Goal: Information Seeking & Learning: Find specific page/section

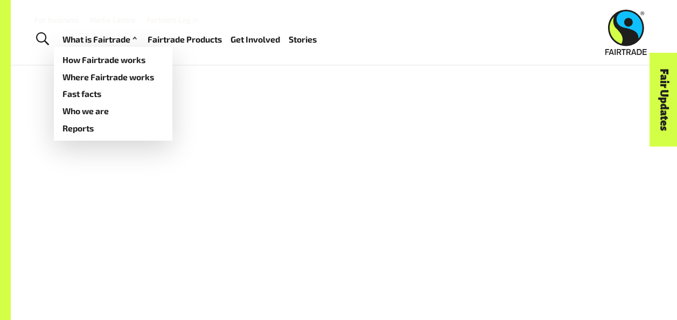
click at [40, 39] on span "Toggle Search" at bounding box center [42, 39] width 13 height 14
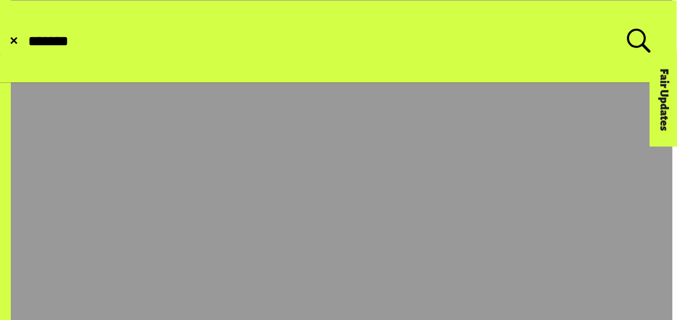
type input "*******"
click at [26, 41] on button "Submit Search" at bounding box center [26, 41] width 1 height 1
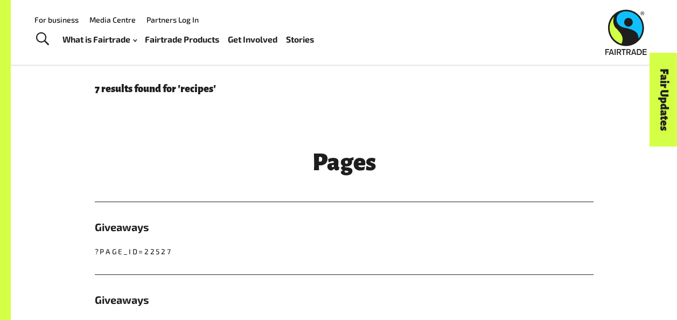
scroll to position [250, 0]
click at [327, 154] on h3 "Pages" at bounding box center [344, 164] width 499 height 26
click at [153, 236] on h5 "Giveaways" at bounding box center [344, 228] width 499 height 16
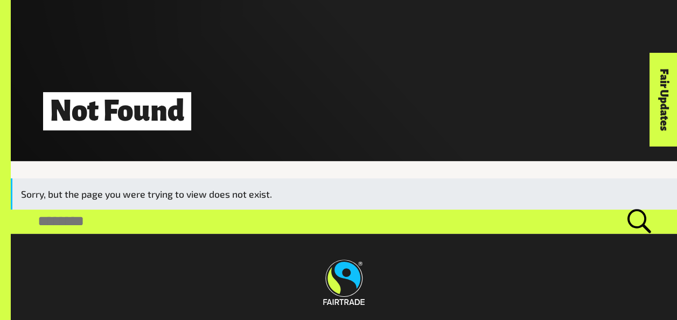
scroll to position [210, 0]
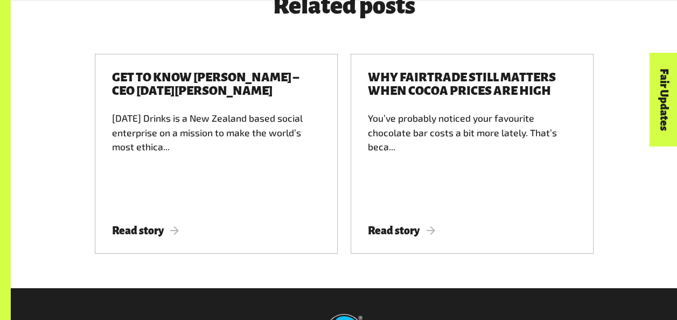
scroll to position [1932, 0]
